Goal: Book appointment/travel/reservation

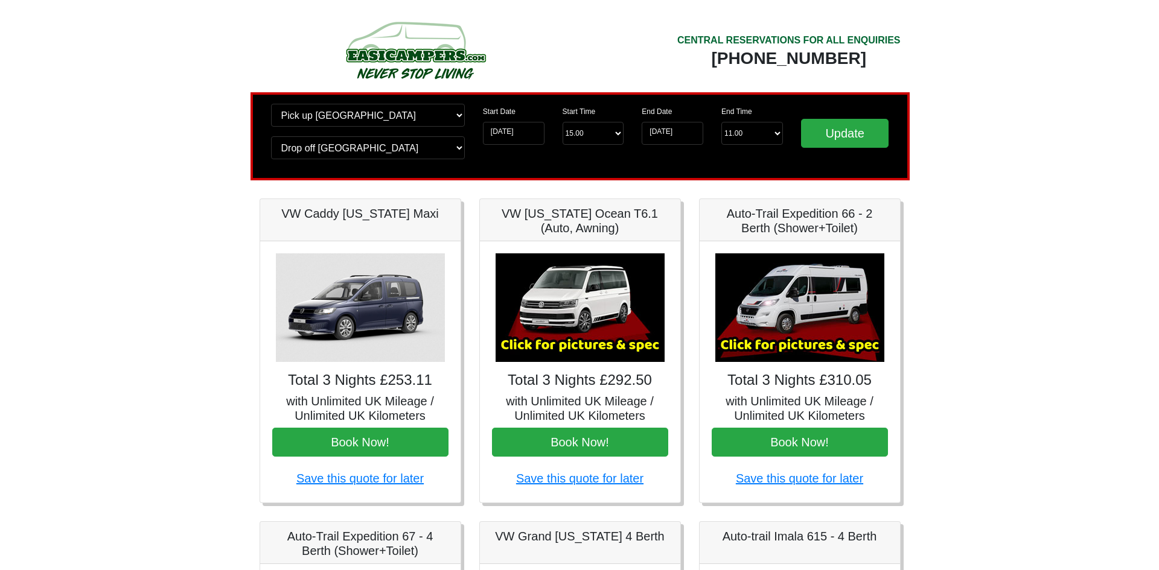
scroll to position [60, 0]
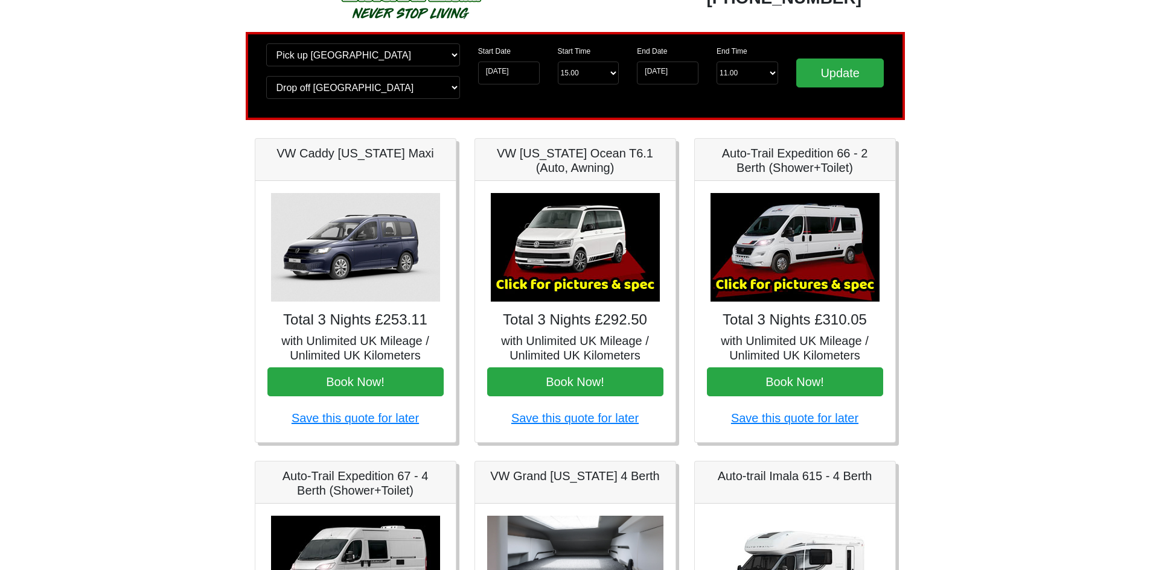
click at [607, 257] on img at bounding box center [575, 247] width 169 height 109
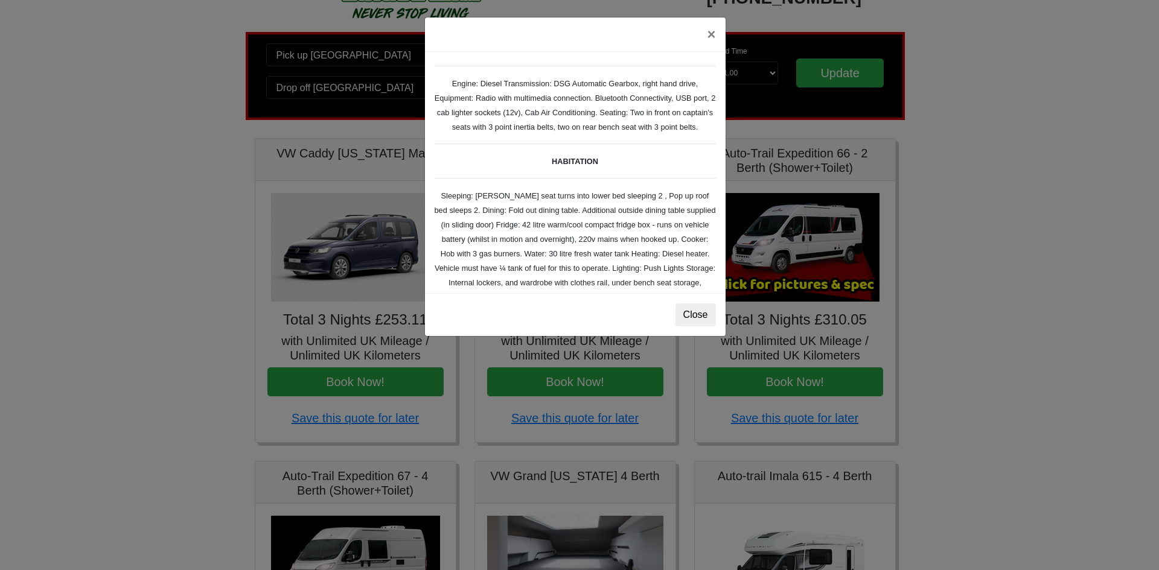
scroll to position [121, 0]
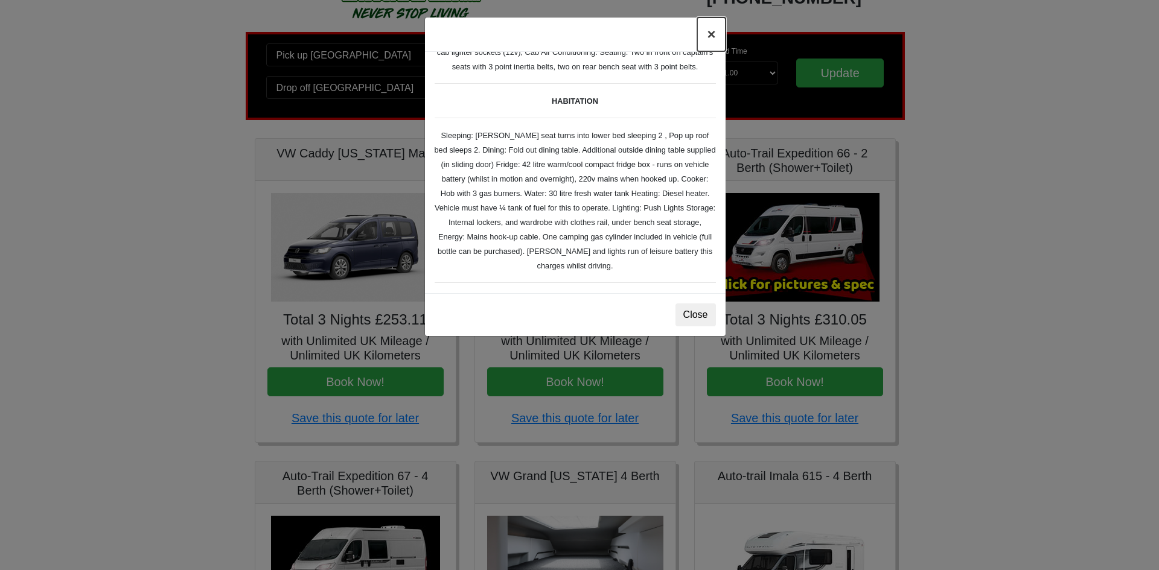
click at [708, 36] on button "×" at bounding box center [711, 35] width 28 height 34
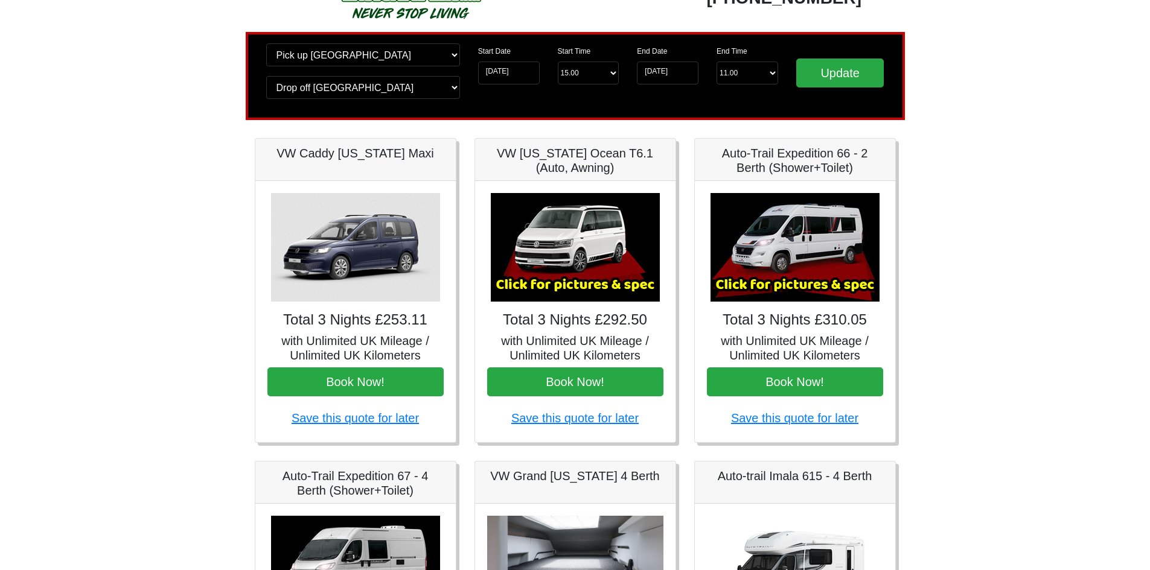
click at [794, 233] on img at bounding box center [794, 247] width 169 height 109
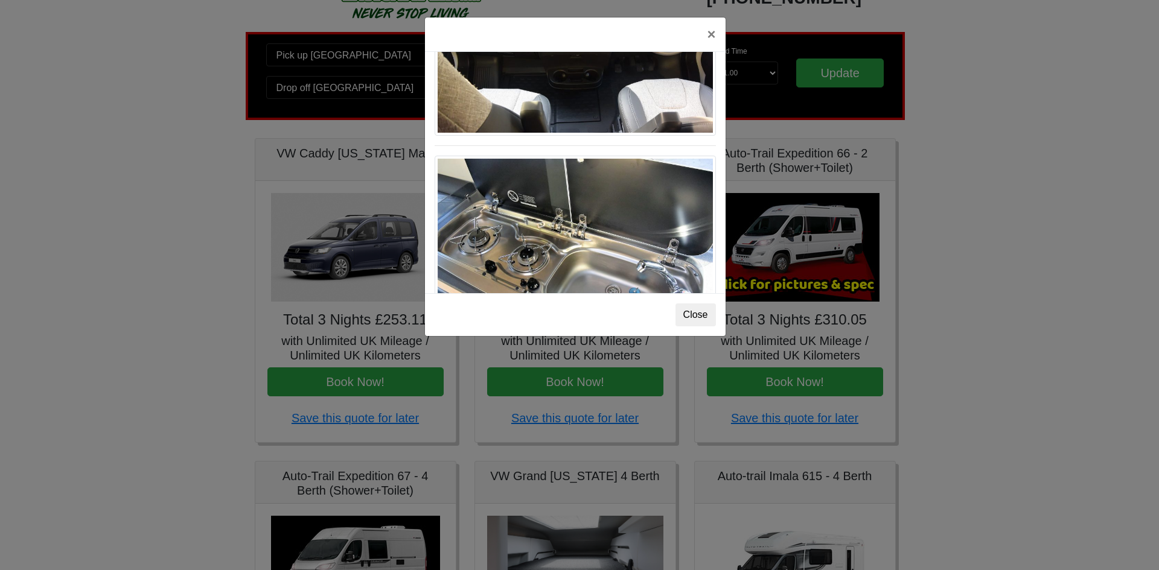
scroll to position [1256, 0]
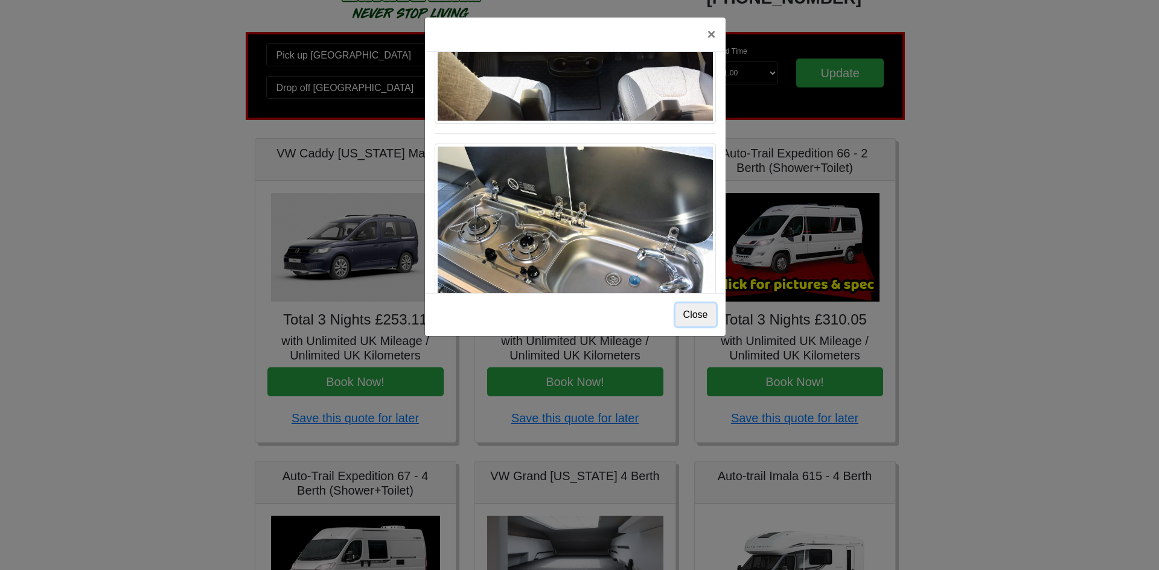
click at [686, 310] on button "Close" at bounding box center [695, 315] width 40 height 23
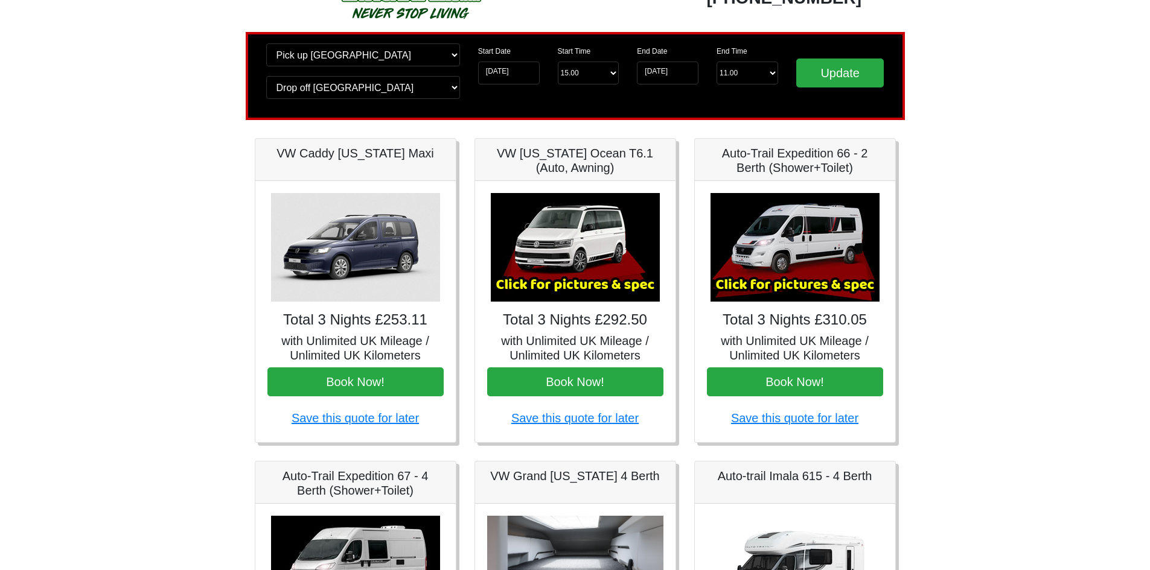
click at [568, 226] on img at bounding box center [575, 247] width 169 height 109
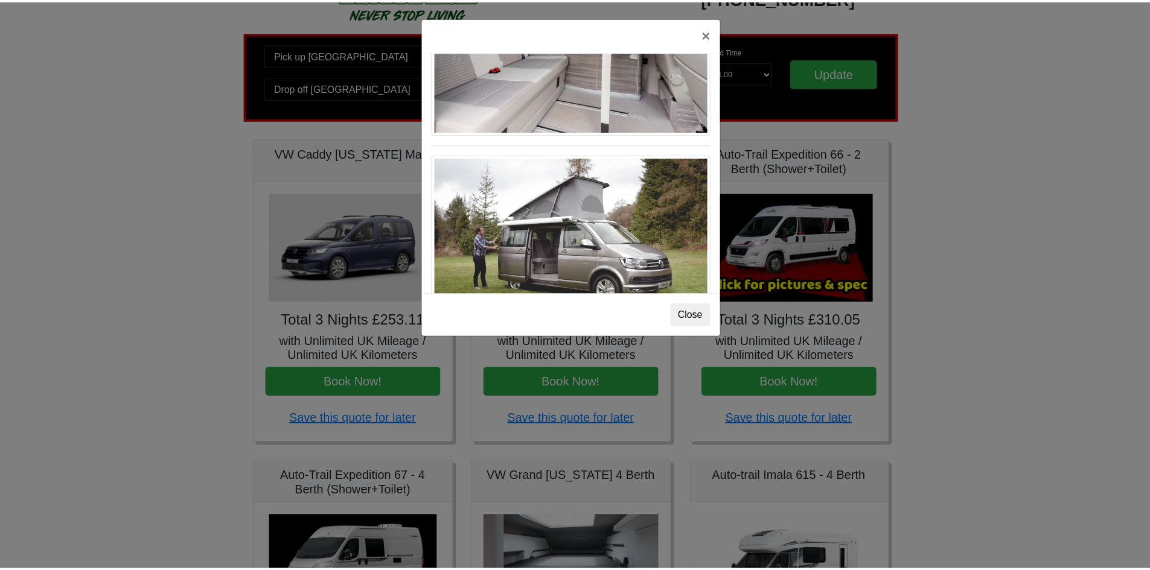
scroll to position [1075, 0]
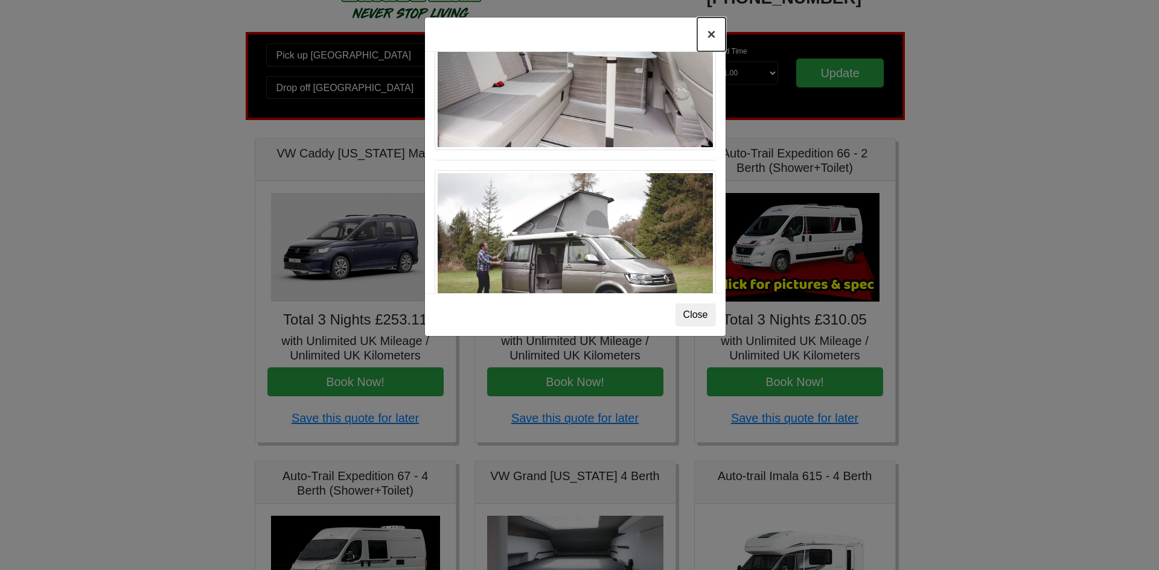
click at [712, 33] on button "×" at bounding box center [711, 35] width 28 height 34
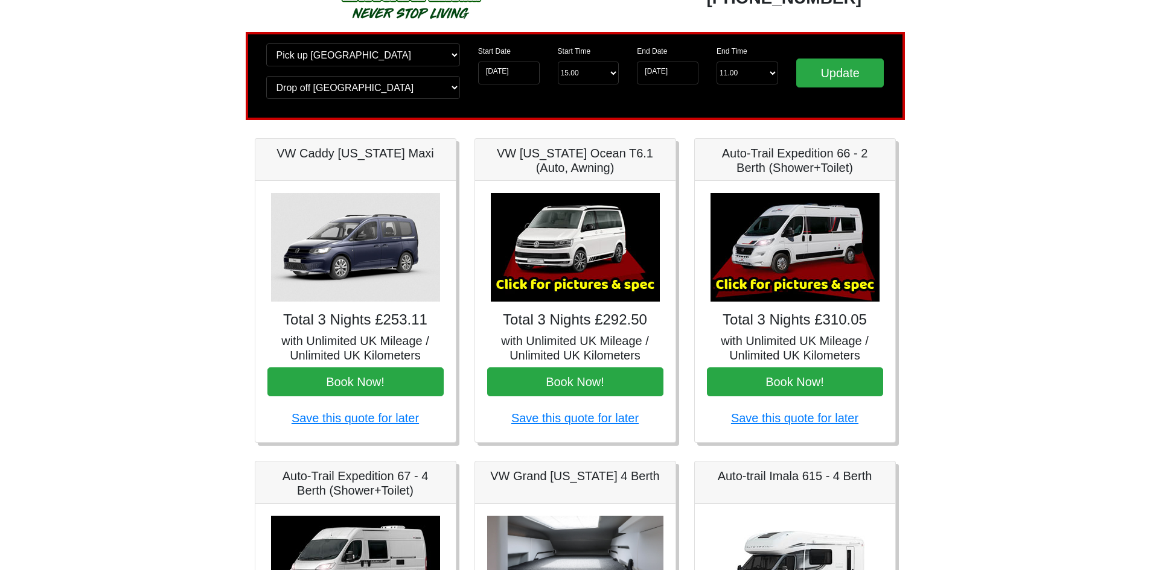
click at [399, 259] on img at bounding box center [355, 247] width 169 height 109
click at [375, 253] on img at bounding box center [355, 247] width 169 height 109
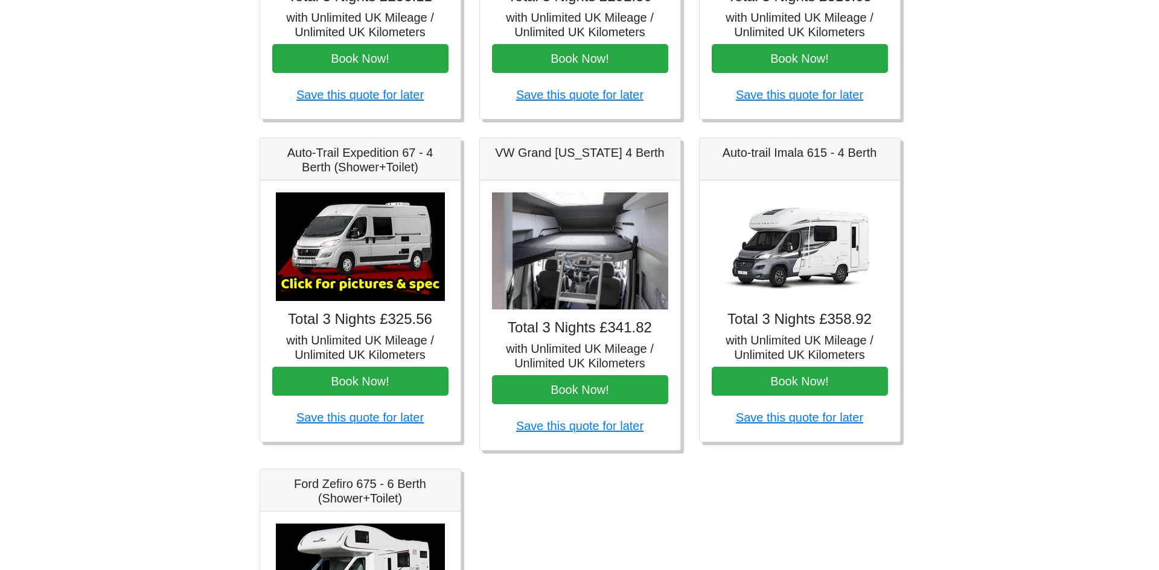
scroll to position [423, 0]
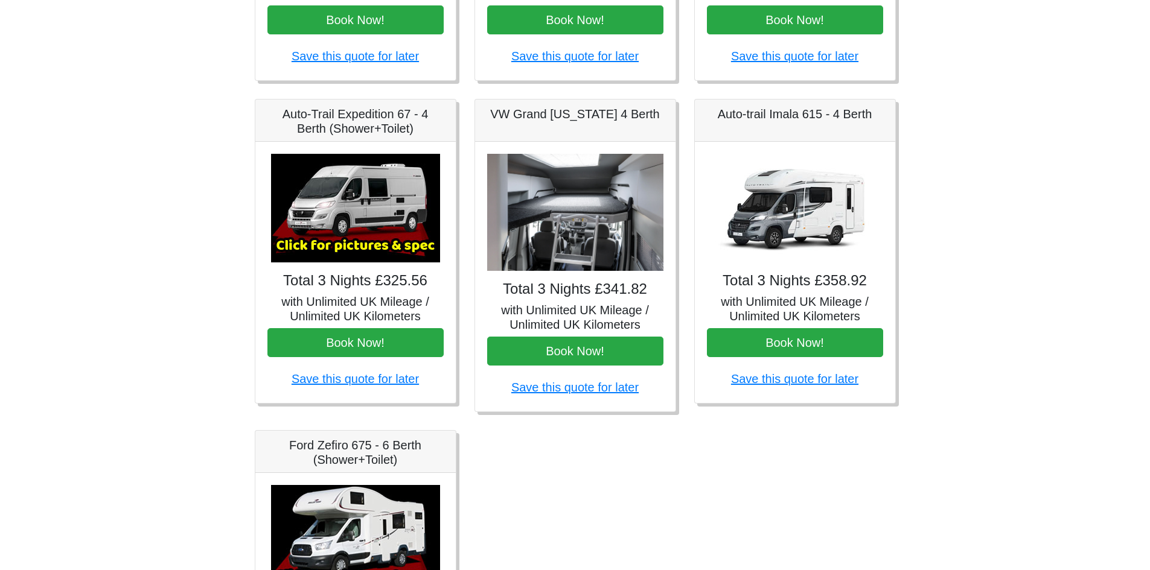
click at [371, 207] on img at bounding box center [355, 208] width 169 height 109
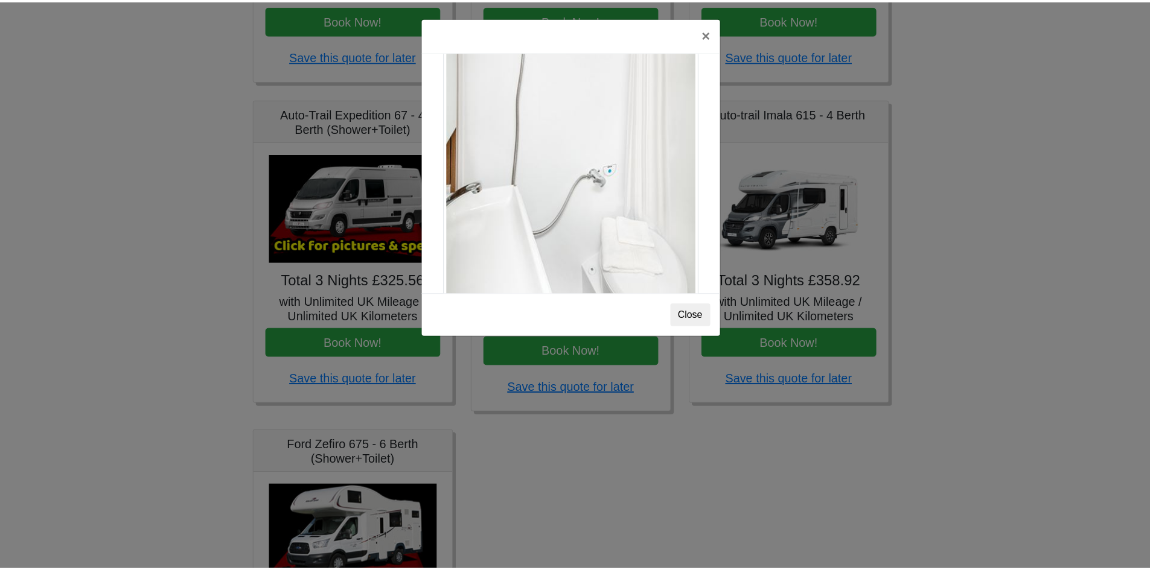
scroll to position [1634, 0]
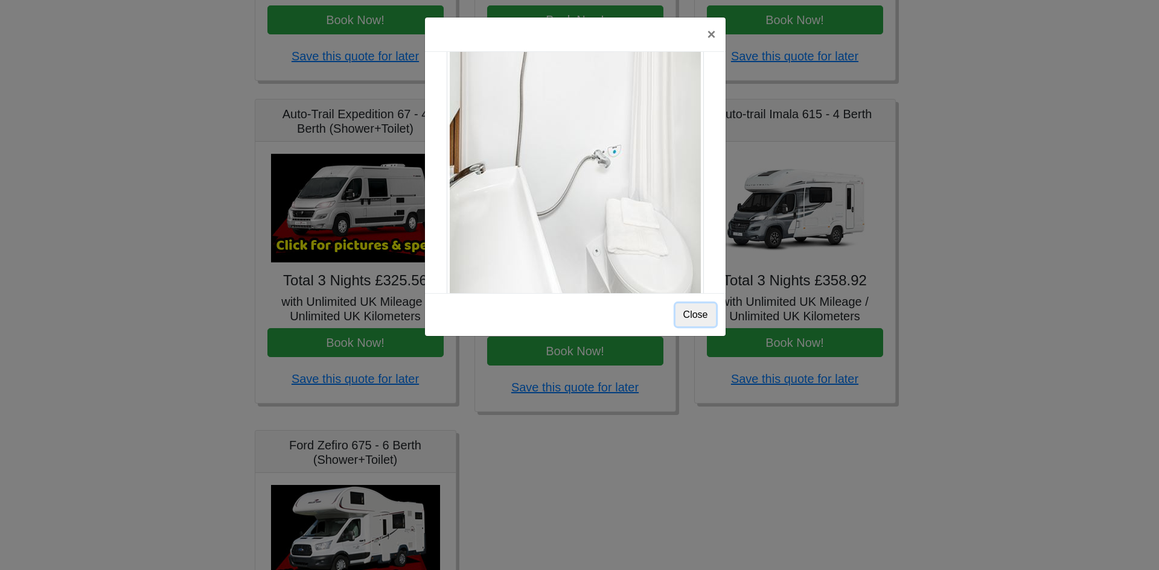
click at [688, 321] on button "Close" at bounding box center [695, 315] width 40 height 23
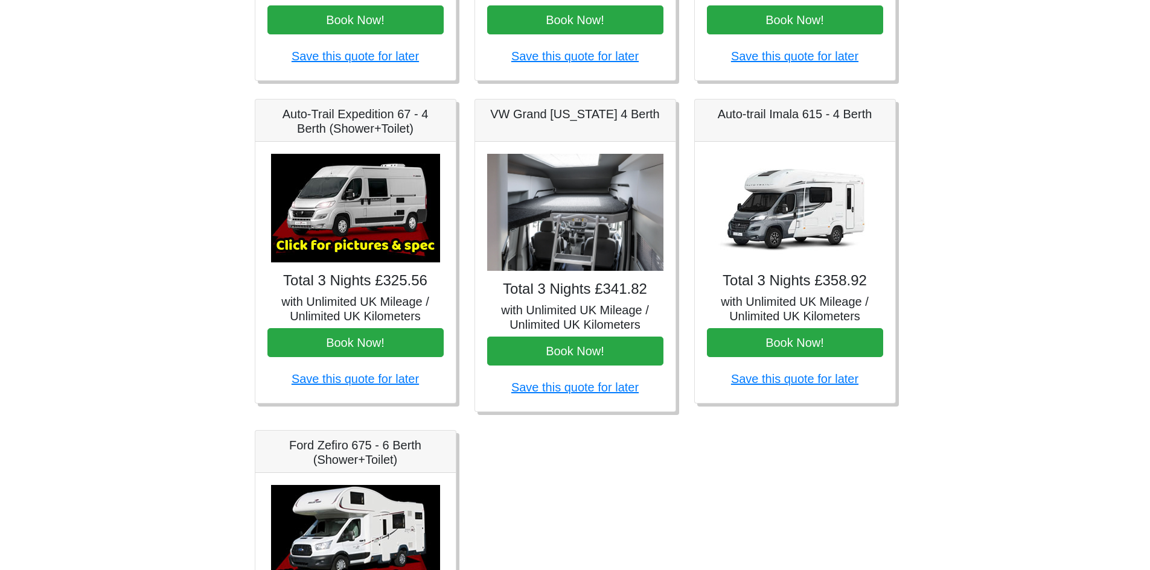
click at [590, 220] on img at bounding box center [575, 213] width 176 height 118
click at [572, 246] on img at bounding box center [575, 213] width 176 height 118
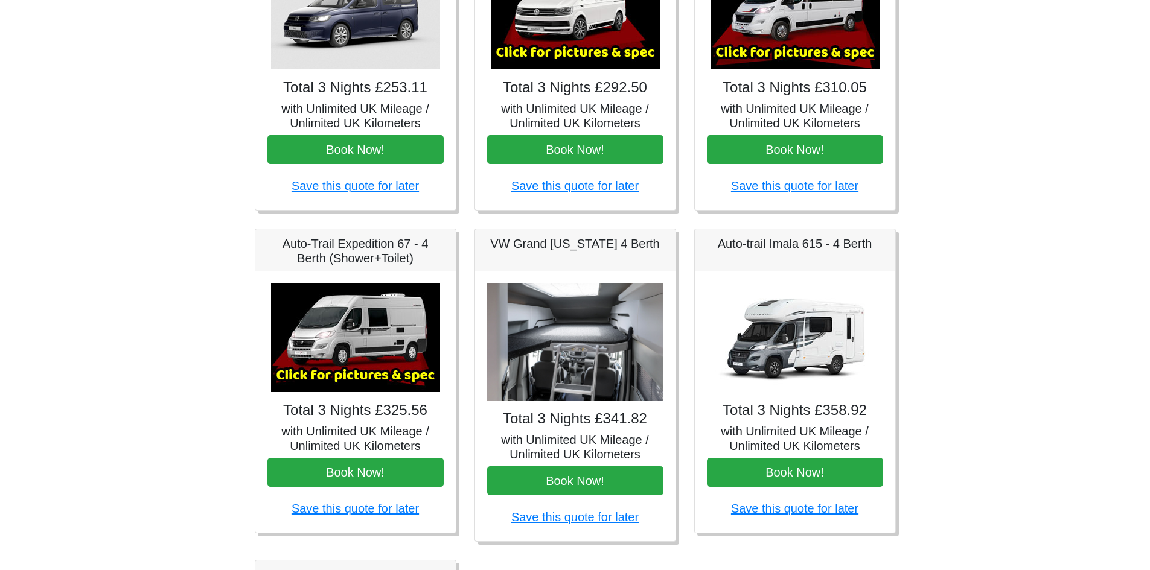
scroll to position [302, 0]
